Goal: Task Accomplishment & Management: Use online tool/utility

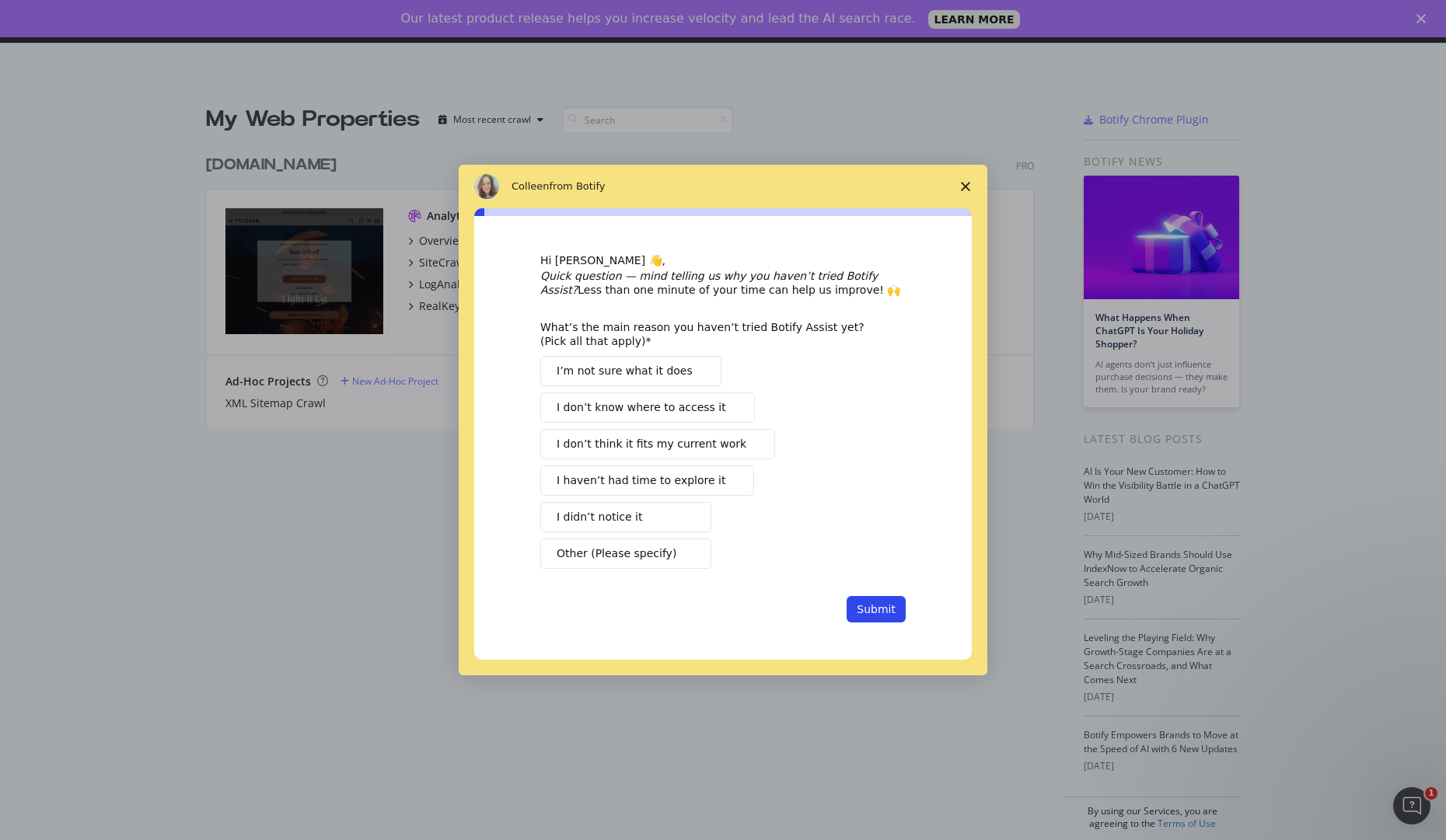
click at [963, 184] on polygon "Close survey" at bounding box center [965, 186] width 9 height 9
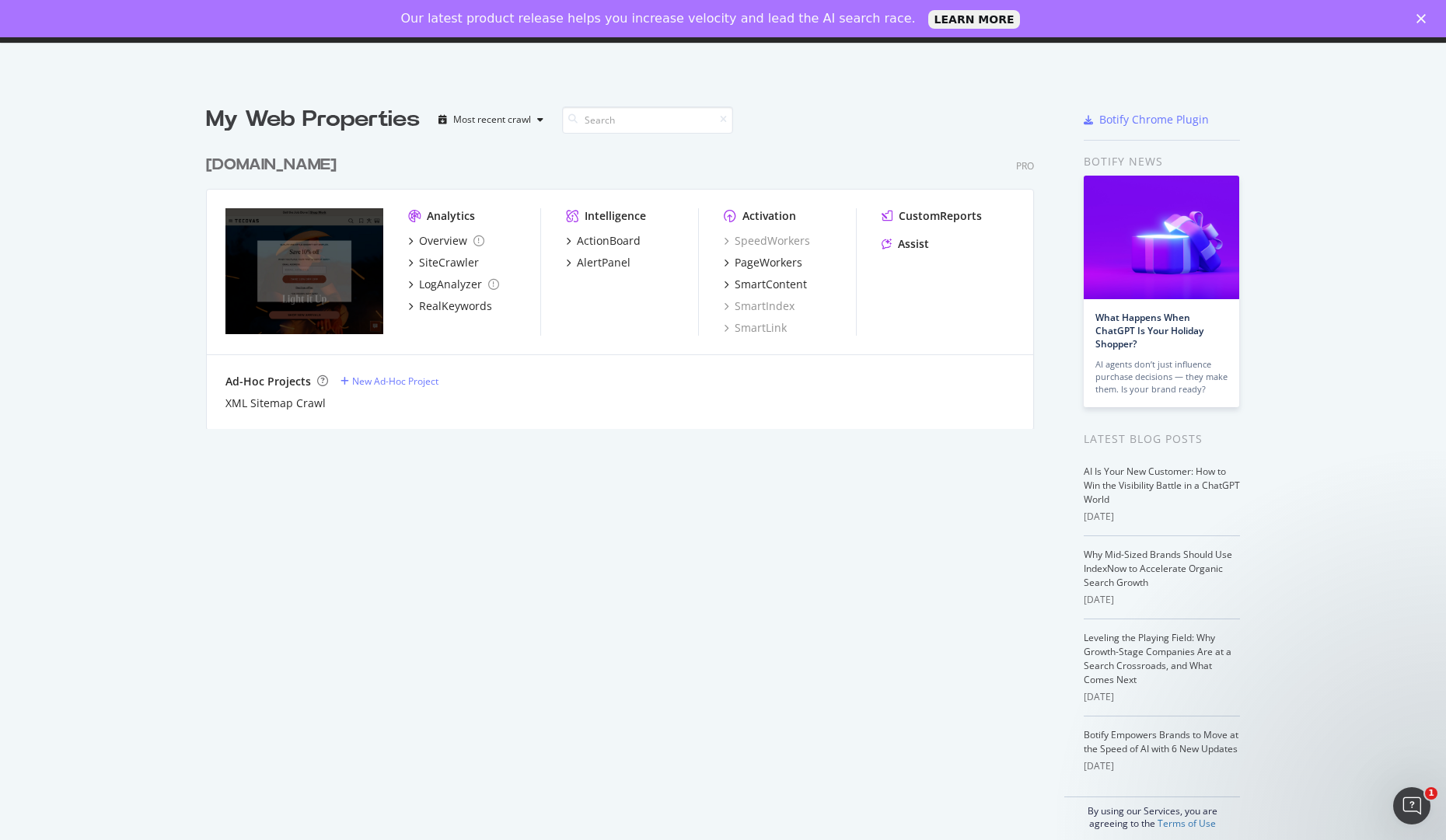
click at [1419, 19] on icon "Close" at bounding box center [1420, 18] width 9 height 9
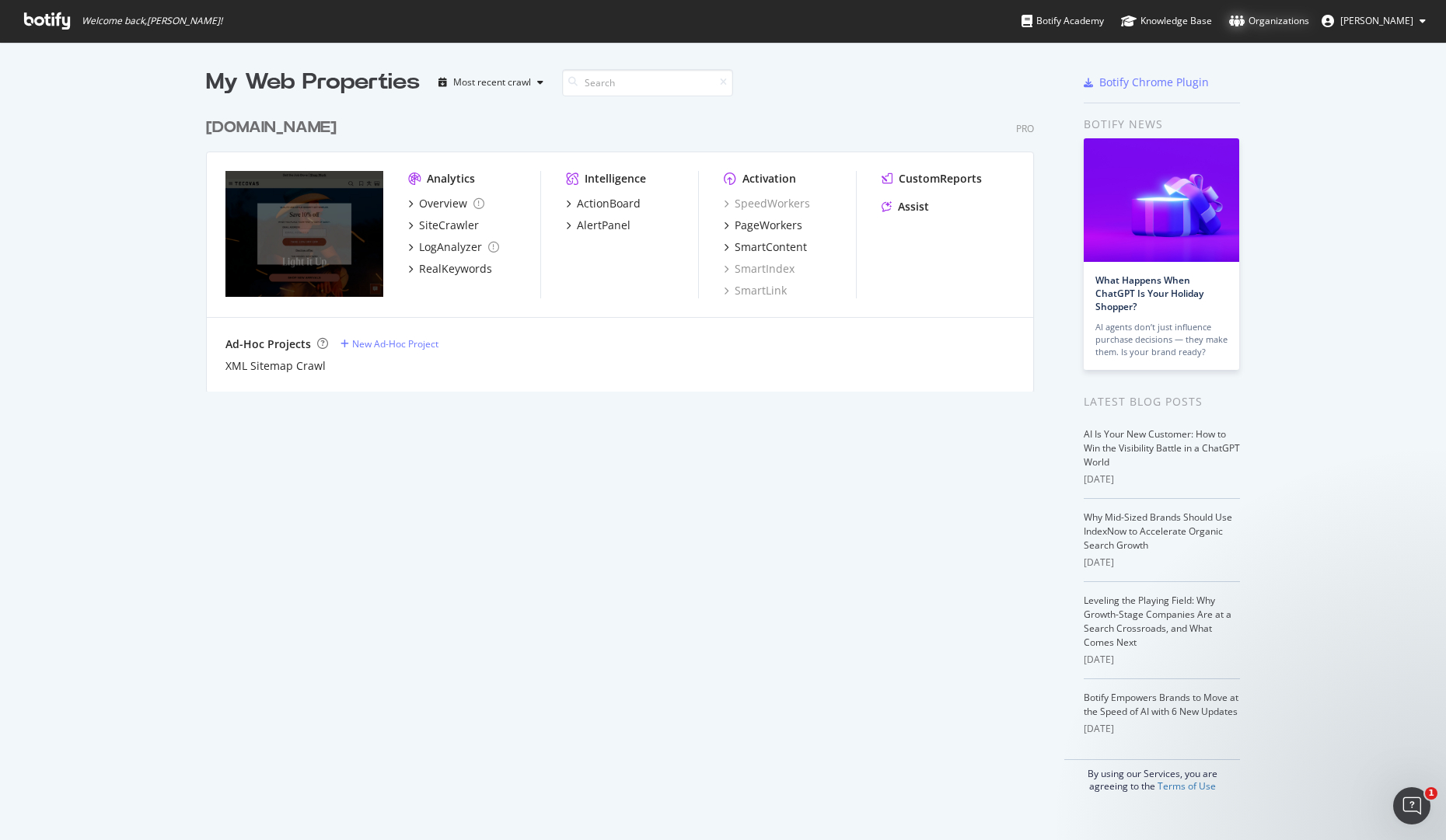
click at [1273, 18] on div "Organizations" at bounding box center [1269, 21] width 80 height 16
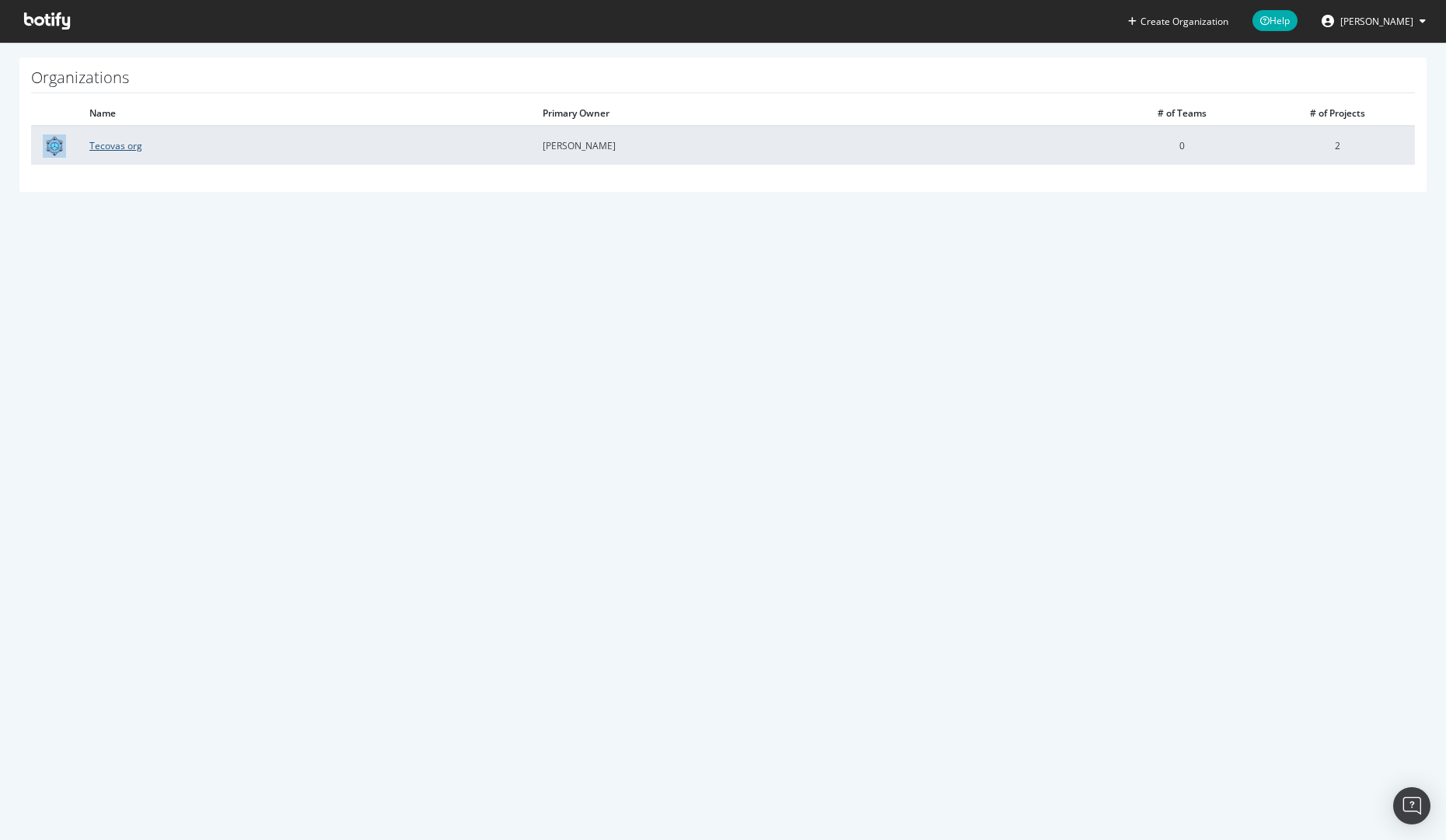
click at [107, 149] on link "Tecovas org" at bounding box center [116, 146] width 53 height 13
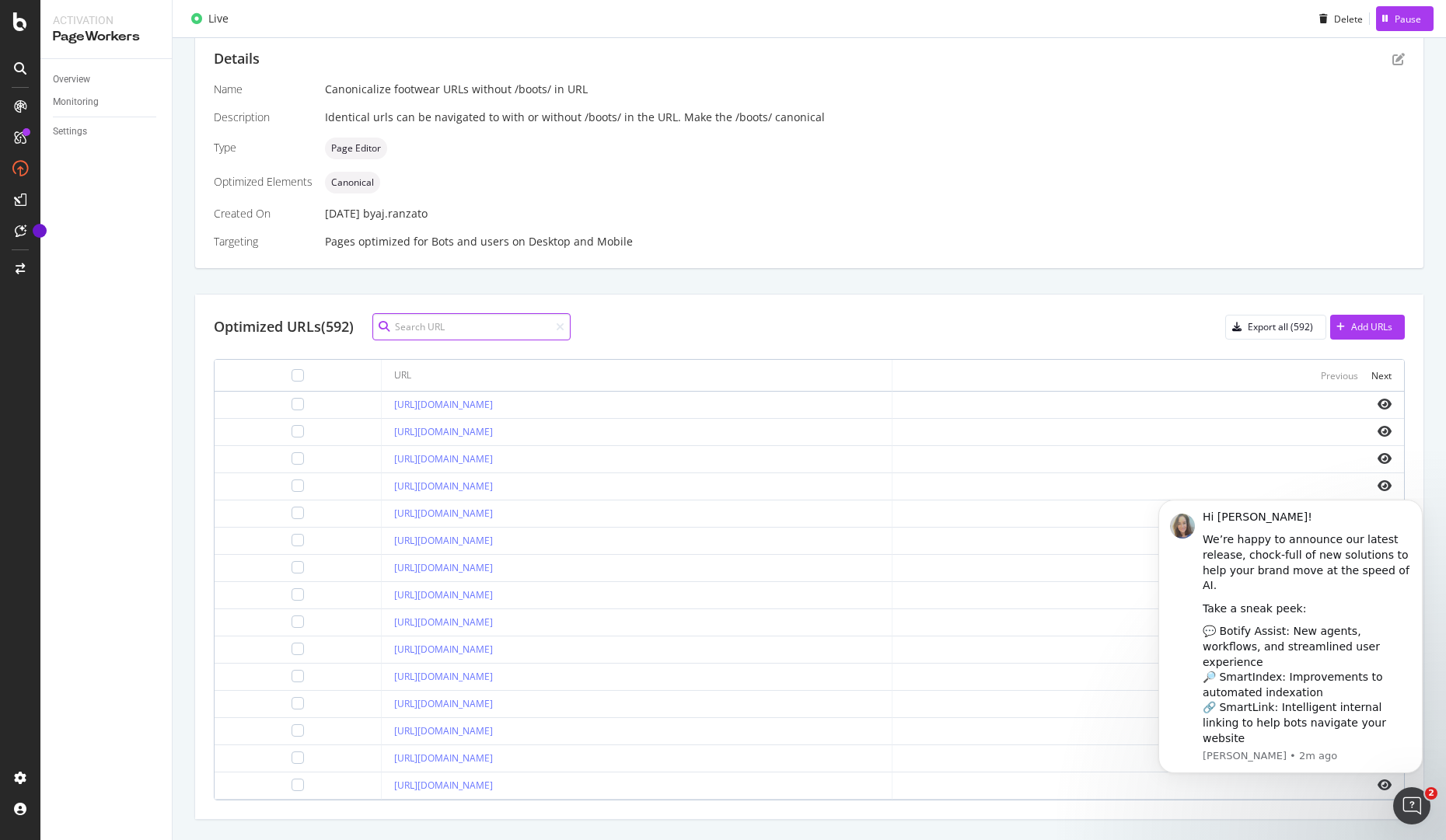
scroll to position [352, 0]
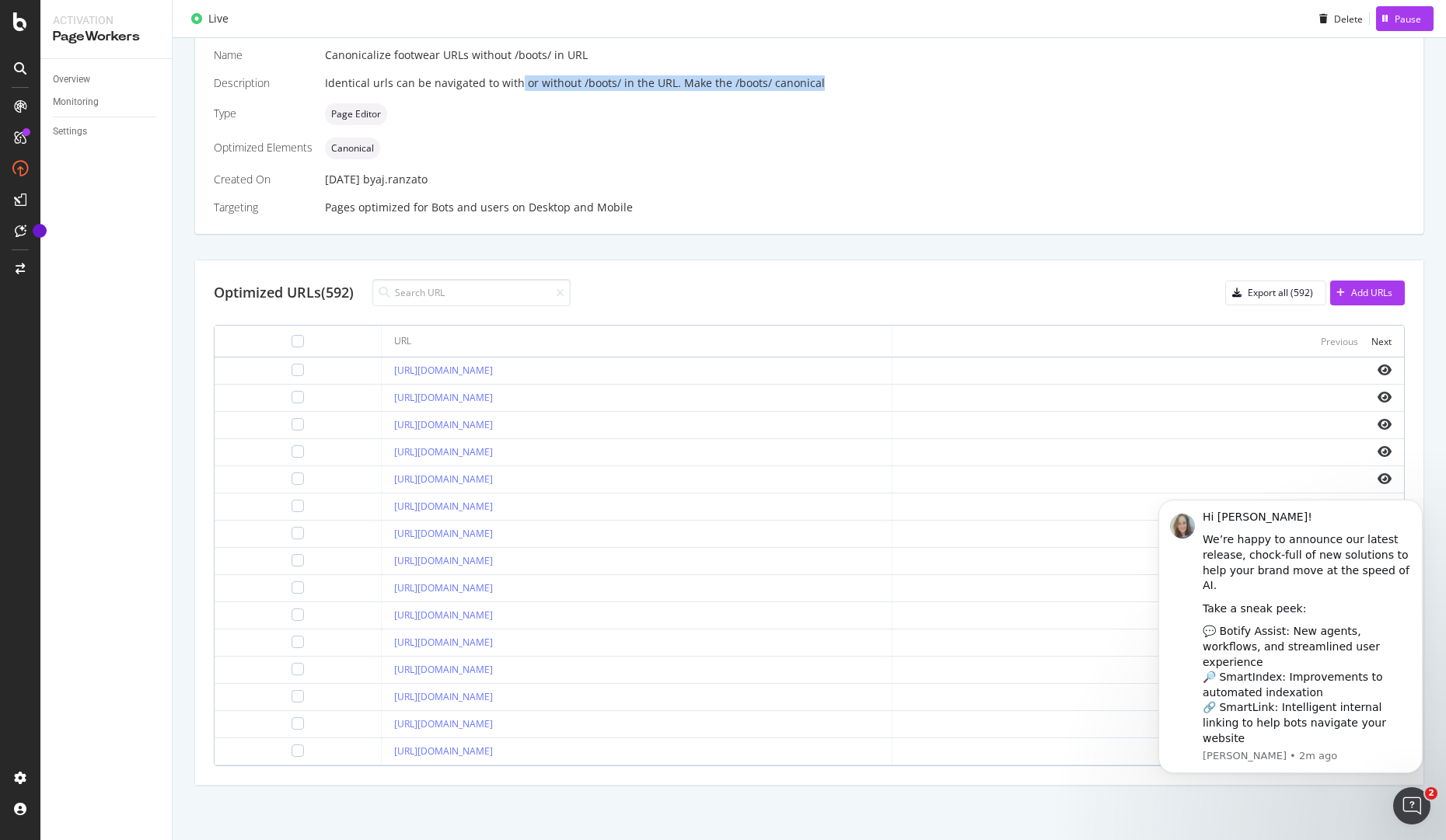
drag, startPoint x: 515, startPoint y: 86, endPoint x: 831, endPoint y: 93, distance: 316.1
click at [831, 93] on div "Name Canonicalize footwear URLs without /boots/ in URL Description Identical ur…" at bounding box center [809, 131] width 1191 height 168
drag, startPoint x: 686, startPoint y: 84, endPoint x: 885, endPoint y: 80, distance: 199.0
click at [885, 80] on div "Identical urls can be navigated to with or without /boots/ in the URL. Make the…" at bounding box center [864, 83] width 1080 height 16
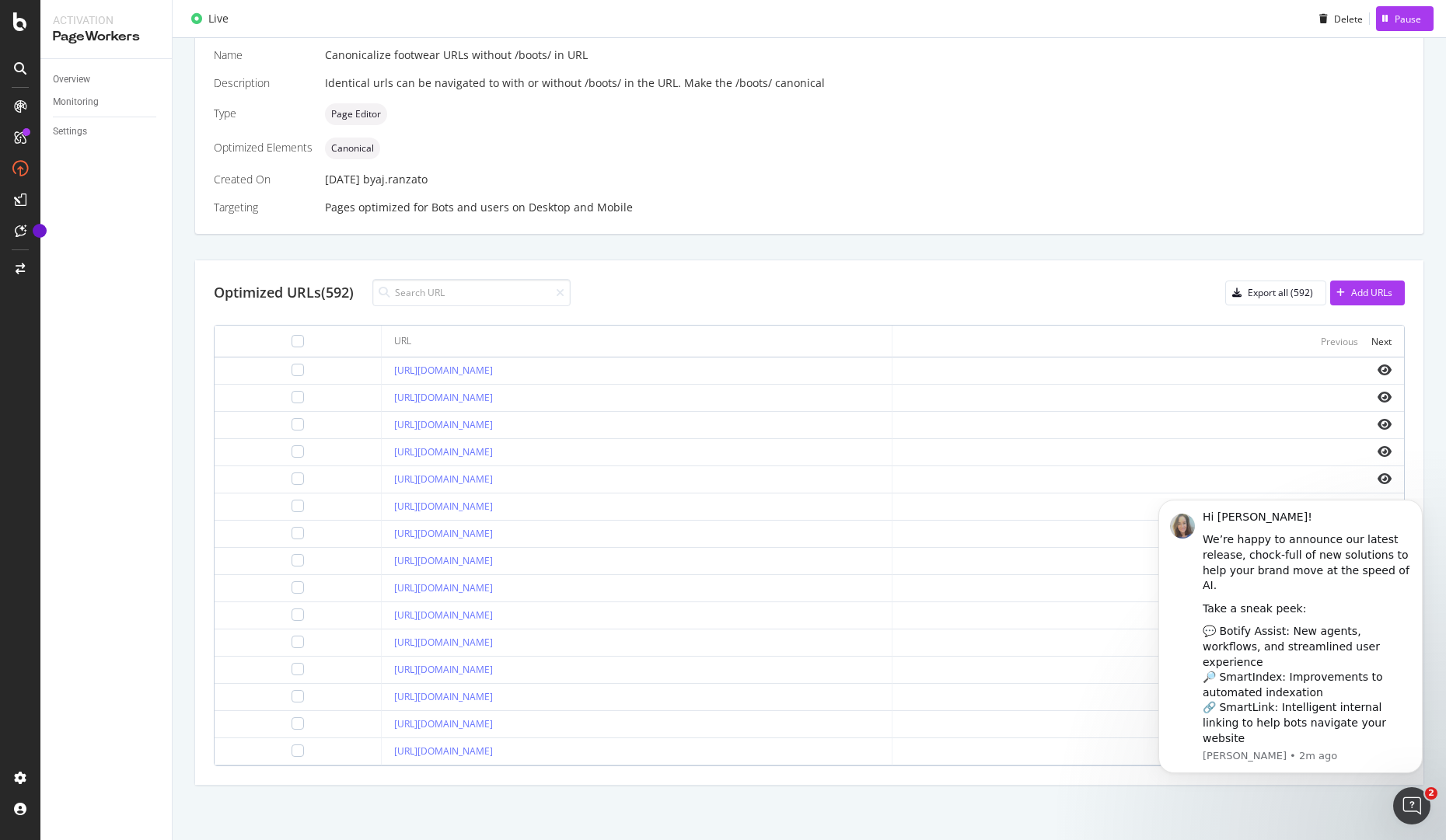
click at [864, 104] on div "Page Editor" at bounding box center [864, 114] width 1080 height 22
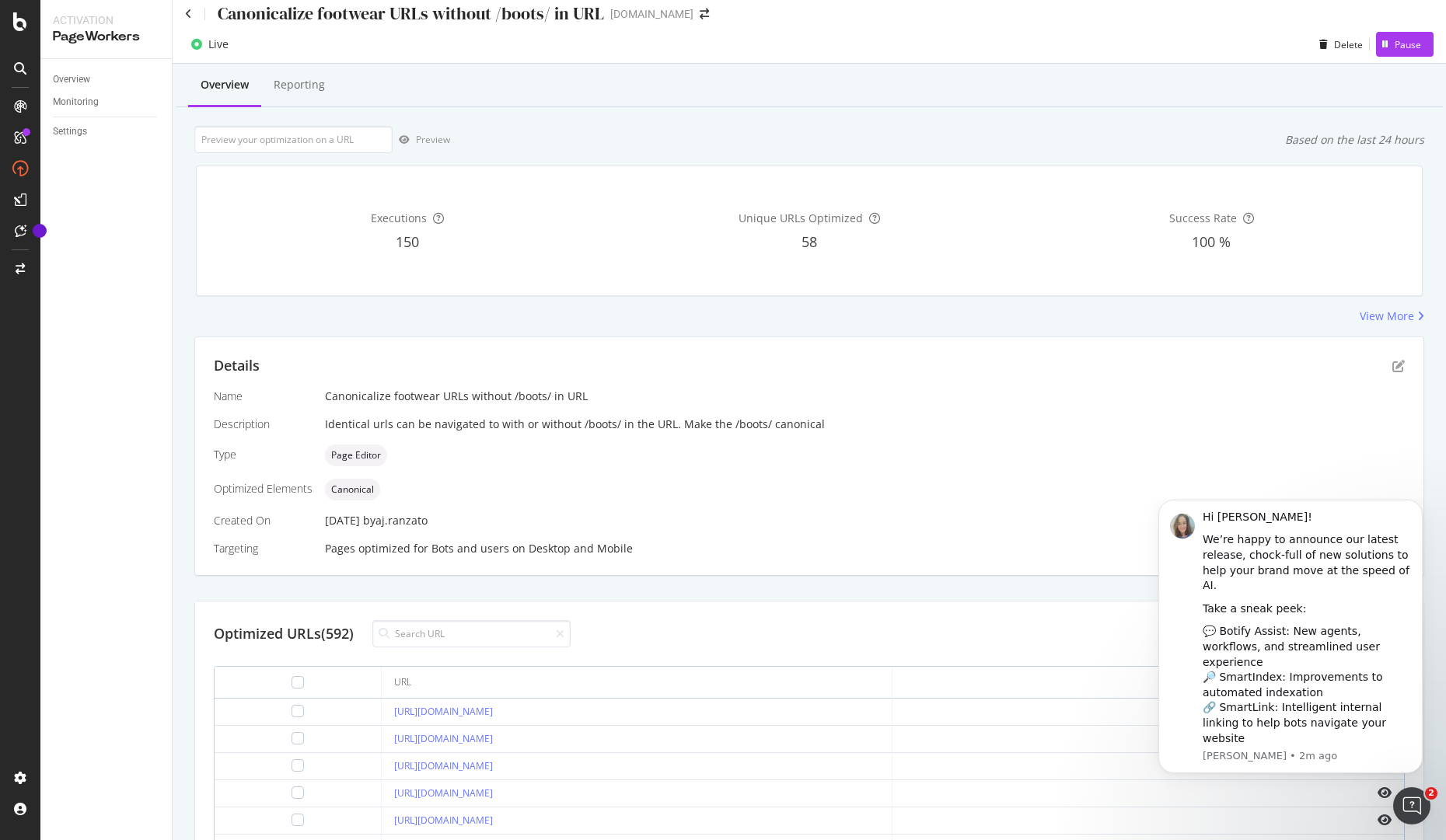
scroll to position [12, 0]
click at [1002, 137] on div "Preview Based on the last 24 hours" at bounding box center [810, 138] width 1230 height 27
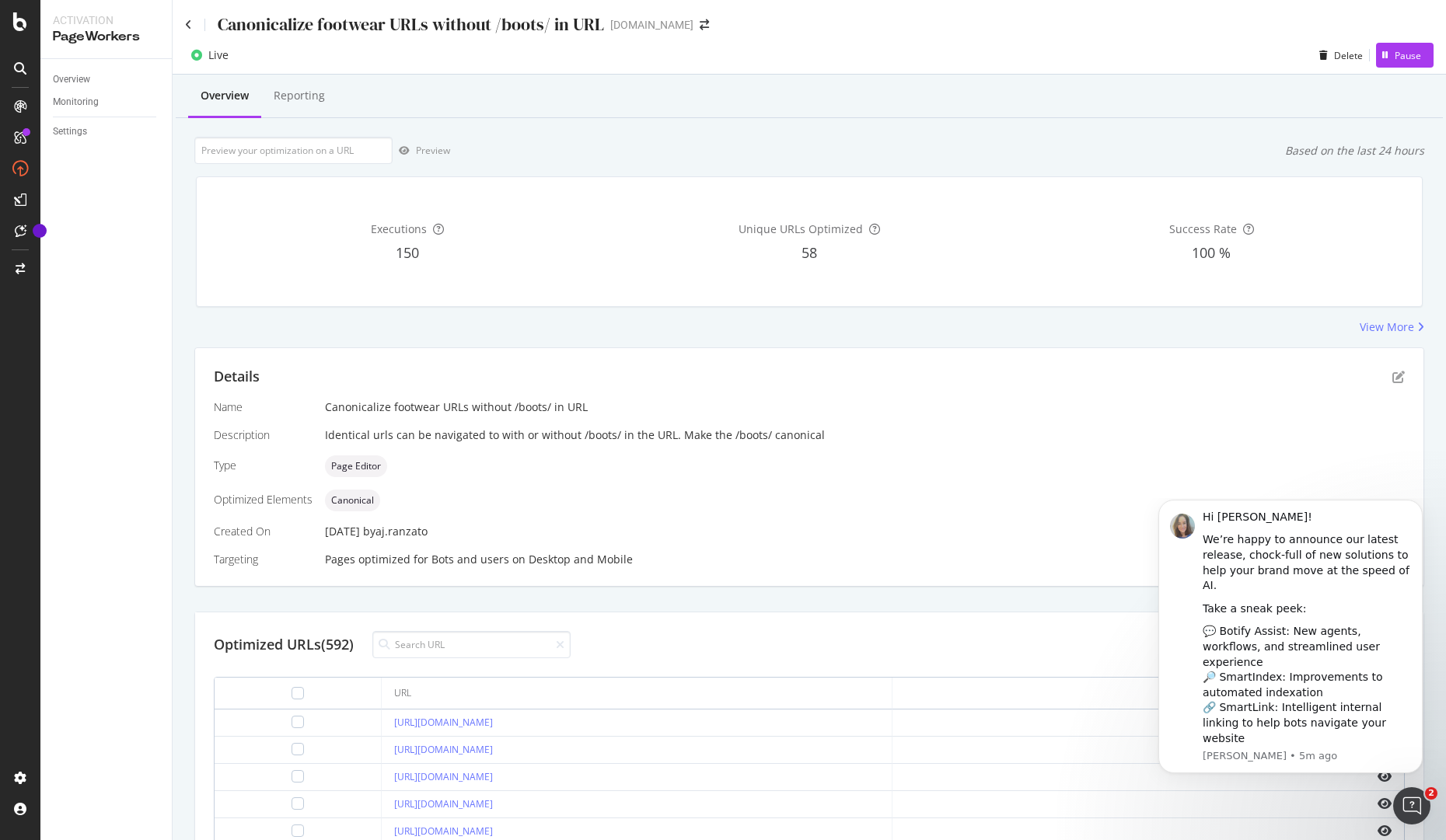
click at [652, 331] on div "View More" at bounding box center [810, 327] width 1230 height 16
